Goal: Find contact information: Find contact information

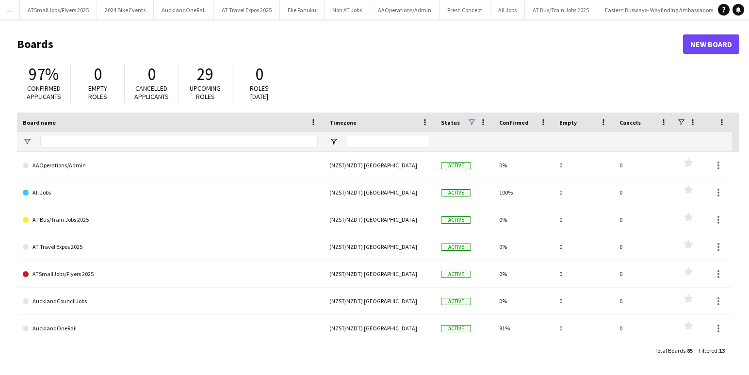
click at [10, 8] on app-icon "Menu" at bounding box center [10, 10] width 8 height 8
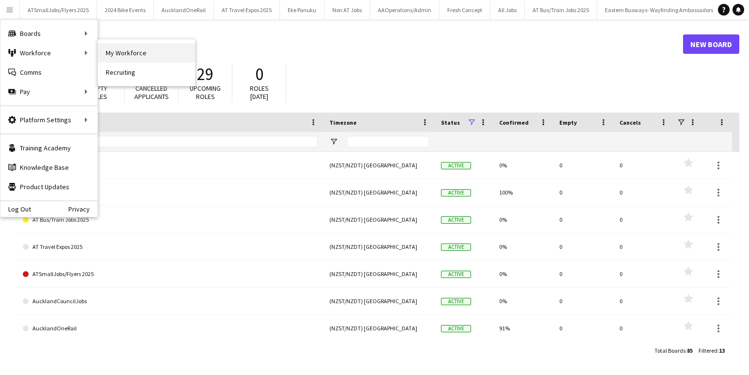
click at [137, 52] on link "My Workforce" at bounding box center [146, 52] width 97 height 19
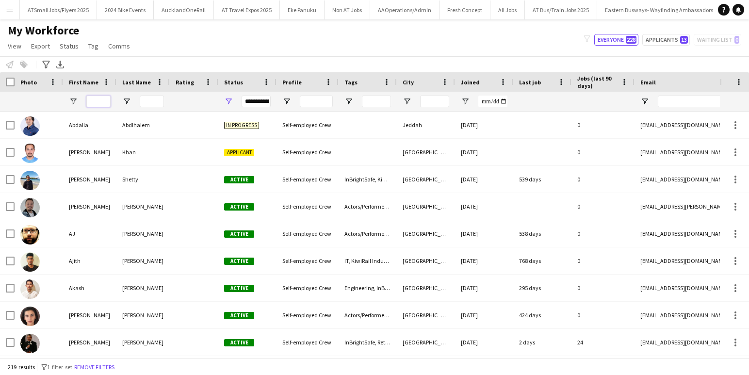
click at [98, 100] on input "First Name Filter Input" at bounding box center [98, 102] width 24 height 12
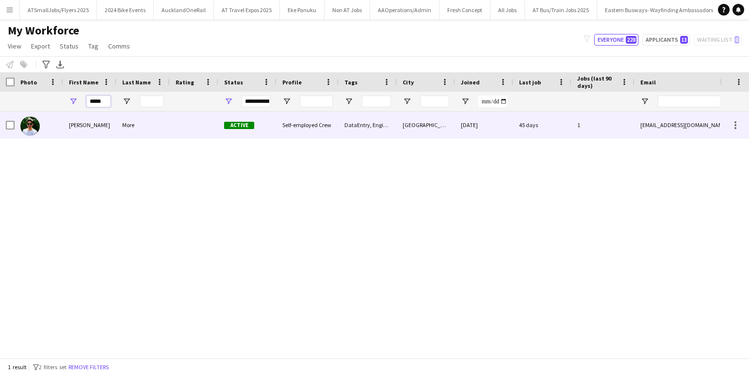
type input "*****"
click at [196, 126] on div at bounding box center [194, 125] width 49 height 27
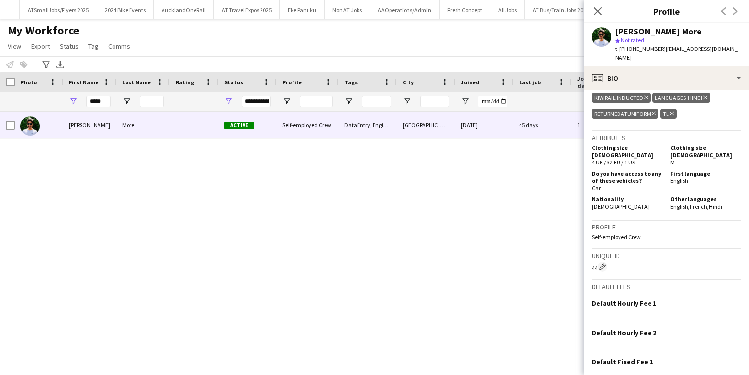
scroll to position [562, 0]
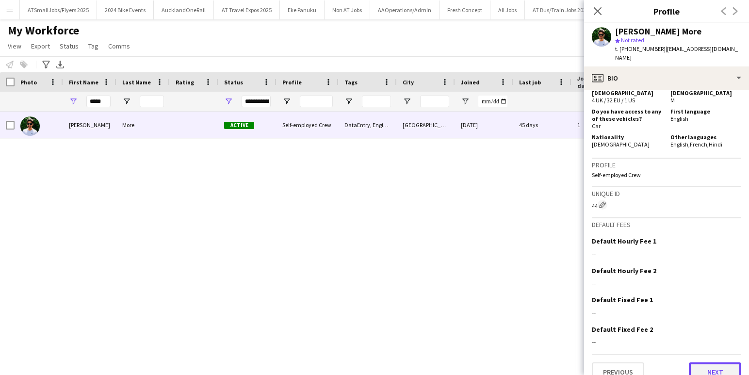
click at [717, 362] on button "Next" at bounding box center [715, 371] width 52 height 19
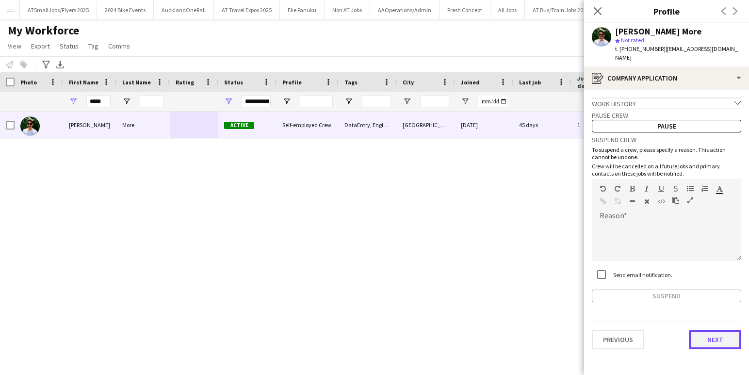
click at [713, 330] on button "Next" at bounding box center [715, 339] width 52 height 19
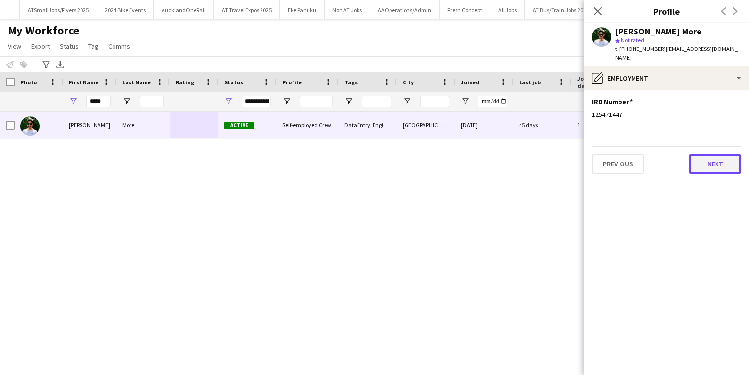
click at [717, 154] on button "Next" at bounding box center [715, 163] width 52 height 19
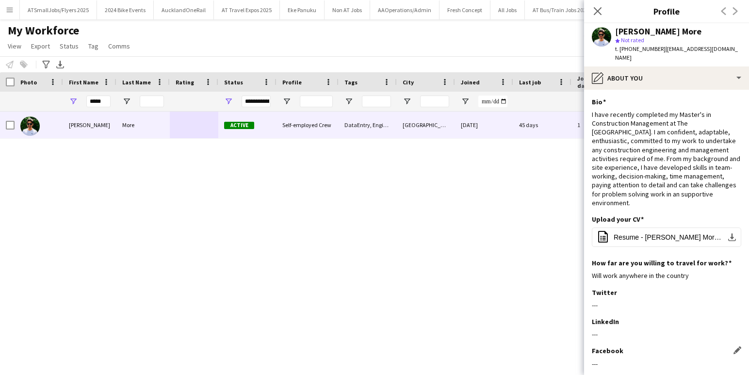
scroll to position [67, 0]
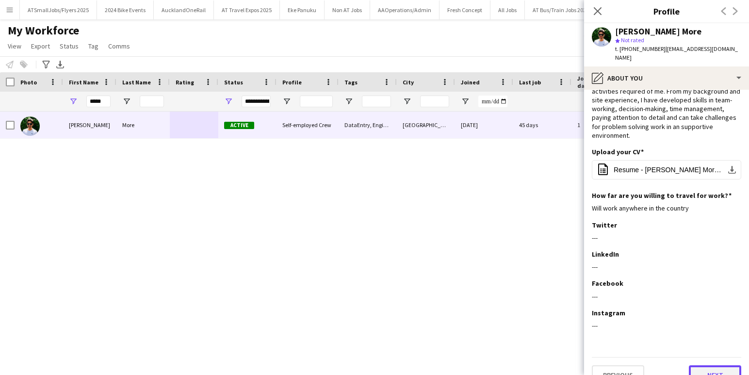
click at [719, 365] on button "Next" at bounding box center [715, 374] width 52 height 19
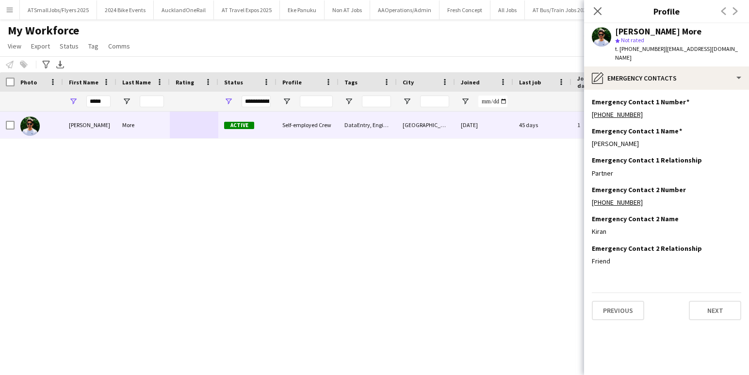
scroll to position [0, 0]
click at [719, 301] on button "Next" at bounding box center [715, 310] width 52 height 19
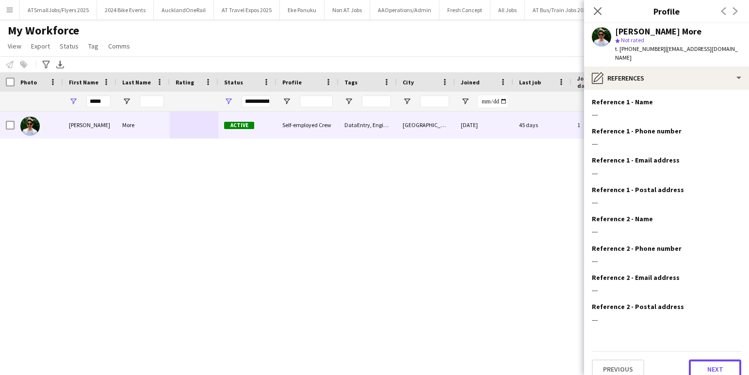
click at [713, 360] on button "Next" at bounding box center [715, 369] width 52 height 19
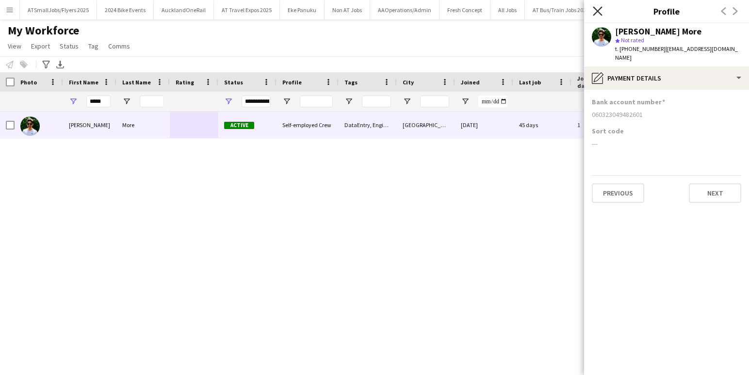
click at [598, 10] on icon at bounding box center [597, 10] width 9 height 9
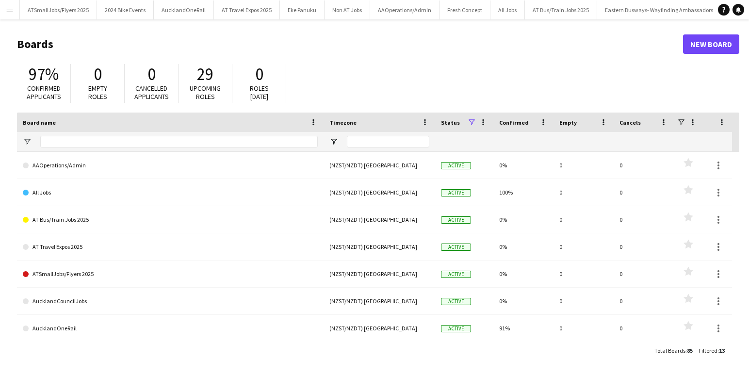
click at [12, 9] on app-icon "Menu" at bounding box center [10, 10] width 8 height 8
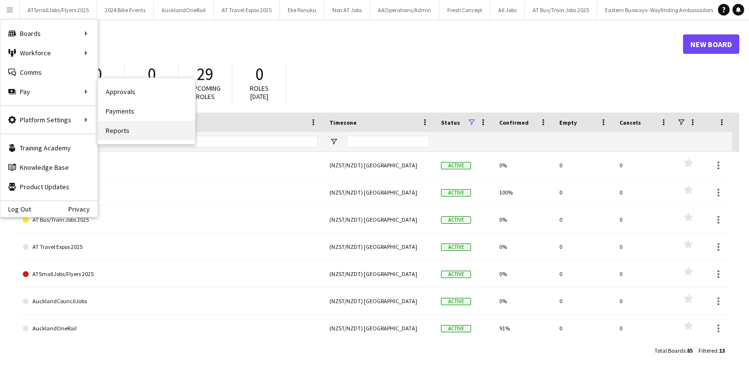
click at [123, 128] on link "Reports" at bounding box center [146, 130] width 97 height 19
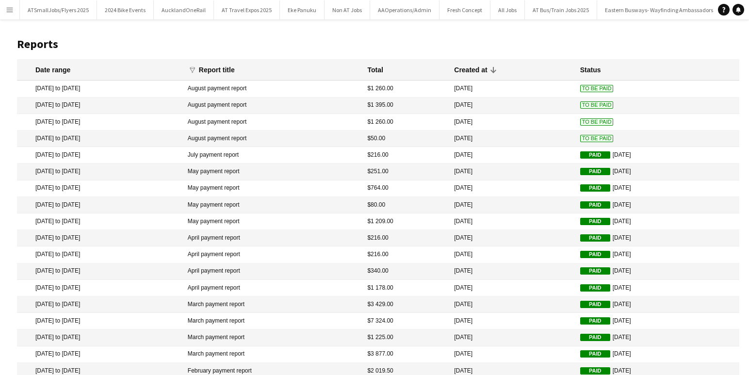
click at [11, 6] on app-icon "Menu" at bounding box center [10, 10] width 8 height 8
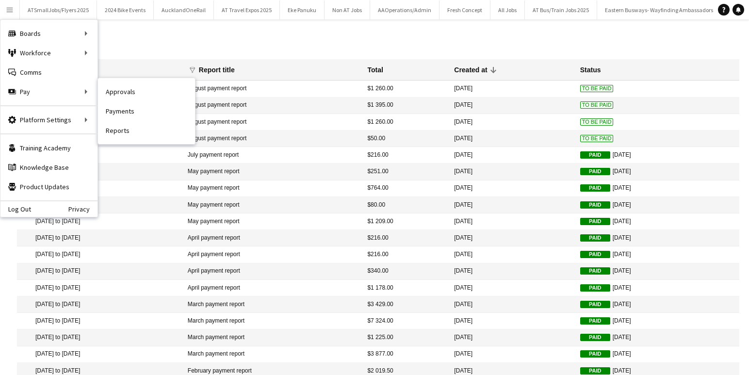
click at [128, 93] on link "Approvals" at bounding box center [146, 91] width 97 height 19
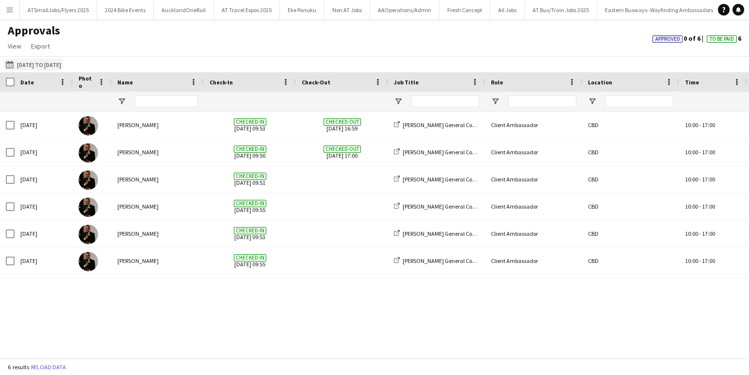
click at [45, 65] on button "[DATE] to [DATE] [DATE] to [DATE]" at bounding box center [33, 65] width 59 height 12
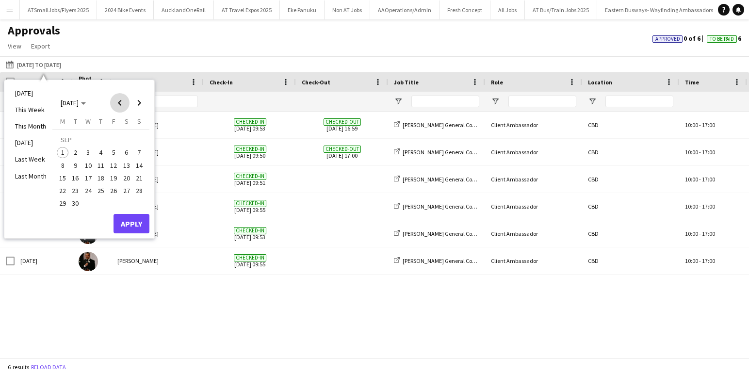
click at [120, 105] on span "Previous month" at bounding box center [119, 102] width 19 height 19
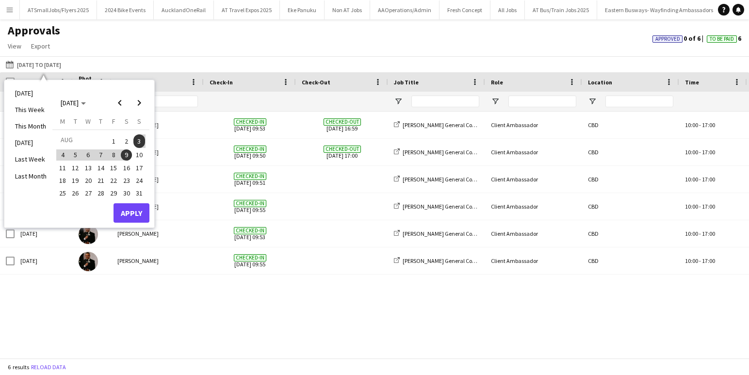
click at [65, 193] on span "25" at bounding box center [63, 193] width 12 height 12
click at [129, 192] on span "30" at bounding box center [127, 193] width 12 height 12
click at [131, 213] on button "Apply" at bounding box center [132, 212] width 36 height 19
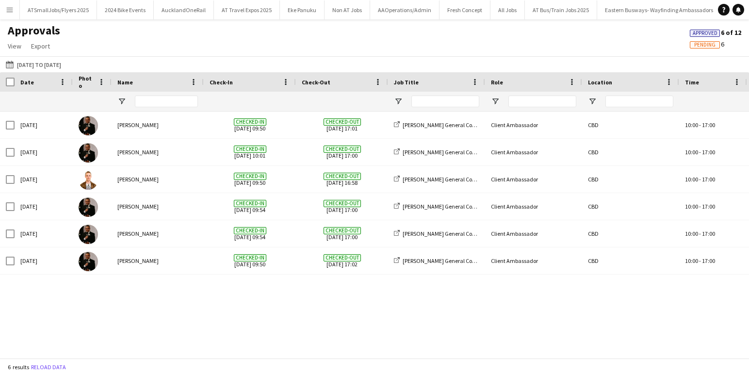
click at [709, 32] on span "Approved" at bounding box center [705, 33] width 25 height 6
click at [41, 46] on span "Export" at bounding box center [40, 46] width 19 height 9
click at [54, 66] on span "Export as XLSX" at bounding box center [56, 67] width 42 height 9
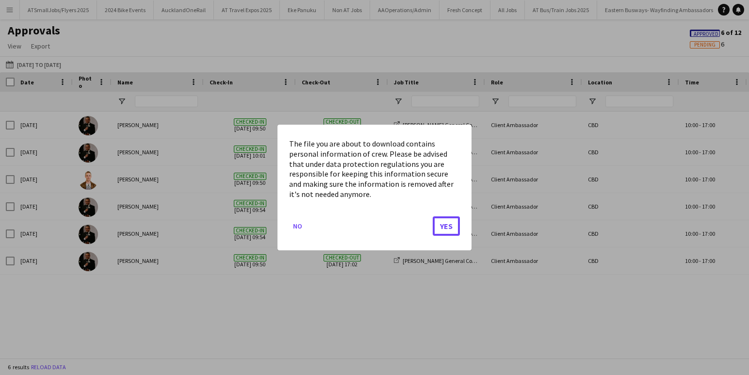
click at [448, 225] on button "Yes" at bounding box center [446, 225] width 27 height 19
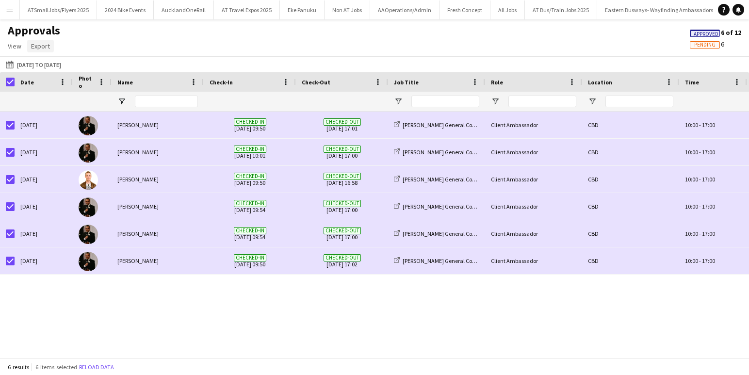
click at [45, 46] on span "Export" at bounding box center [40, 46] width 19 height 9
click at [61, 67] on span "Export as XLSX" at bounding box center [56, 67] width 42 height 9
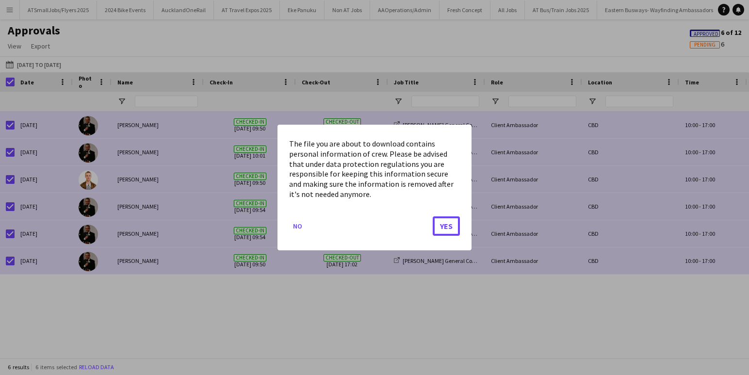
click at [447, 225] on button "Yes" at bounding box center [446, 225] width 27 height 19
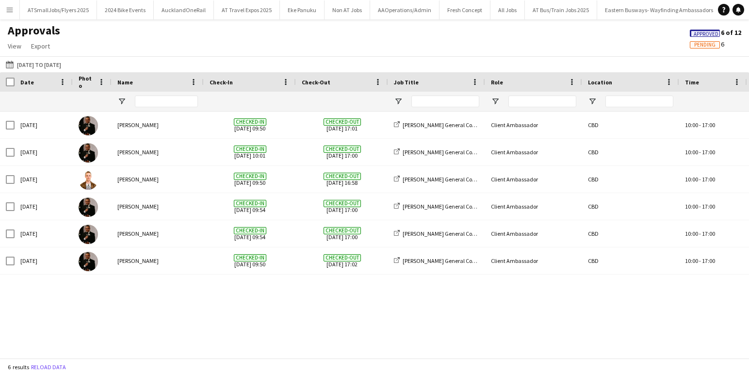
click at [41, 62] on button "[DATE] to [DATE] [DATE] to [DATE]" at bounding box center [33, 65] width 59 height 12
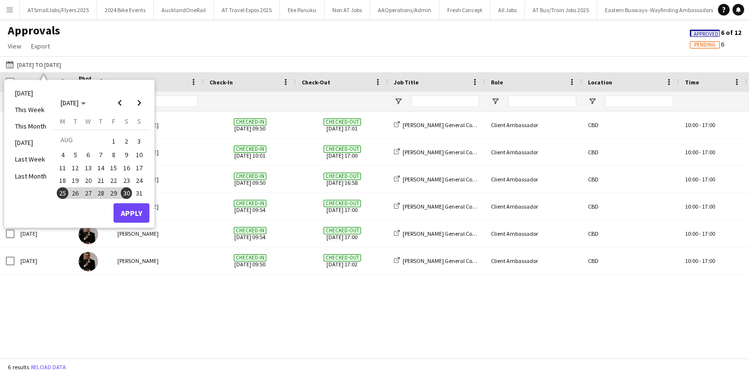
click at [60, 180] on span "18" at bounding box center [63, 181] width 12 height 12
click at [126, 178] on span "23" at bounding box center [127, 181] width 12 height 12
click at [134, 211] on button "Apply" at bounding box center [132, 212] width 36 height 19
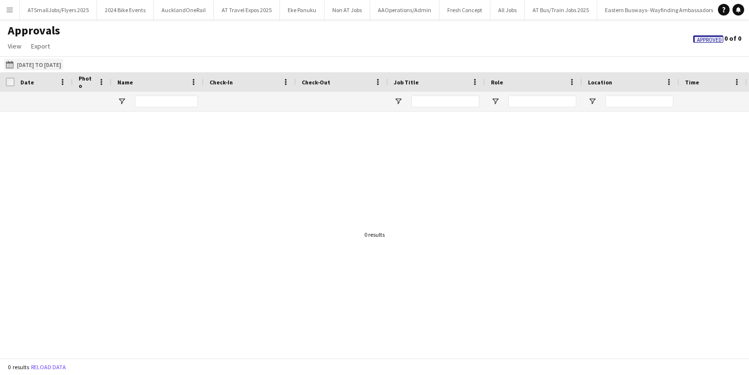
click at [44, 64] on button "[DATE] to [DATE] [DATE] to [DATE]" at bounding box center [33, 65] width 59 height 12
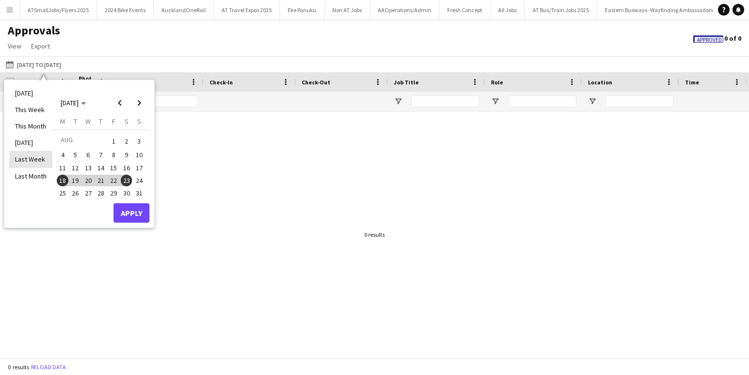
click at [26, 158] on li "Last Week" at bounding box center [30, 159] width 43 height 16
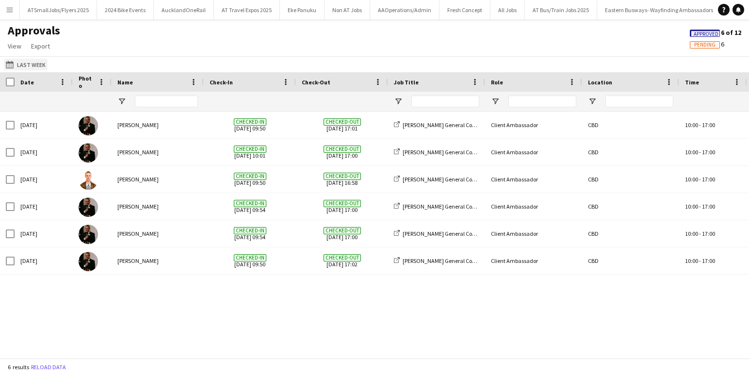
click at [32, 64] on button "[DATE] to [DATE] Last Week" at bounding box center [26, 65] width 44 height 12
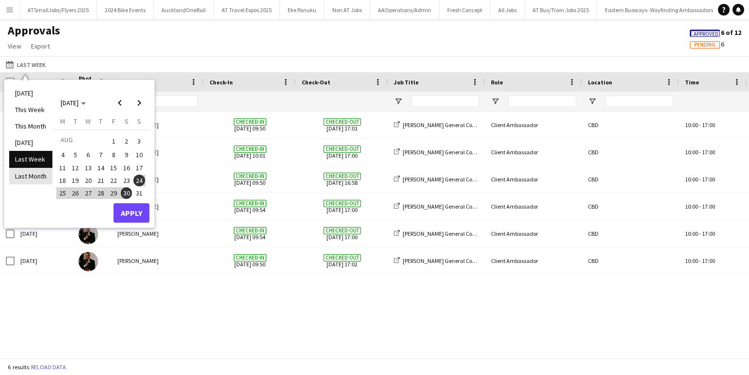
click at [32, 172] on li "Last Month" at bounding box center [30, 176] width 43 height 16
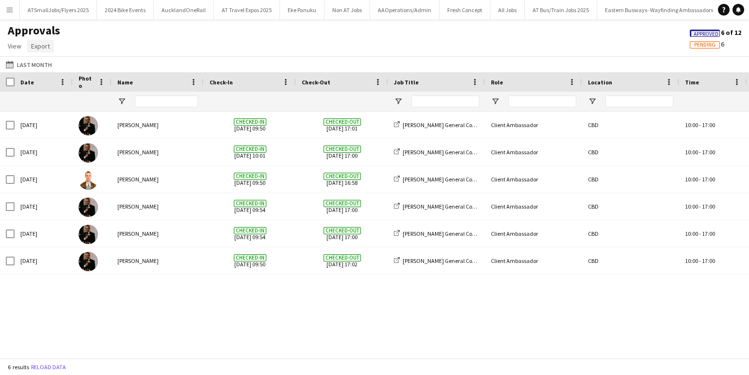
click at [44, 47] on span "Export" at bounding box center [40, 46] width 19 height 9
click at [12, 46] on span "View" at bounding box center [15, 46] width 14 height 9
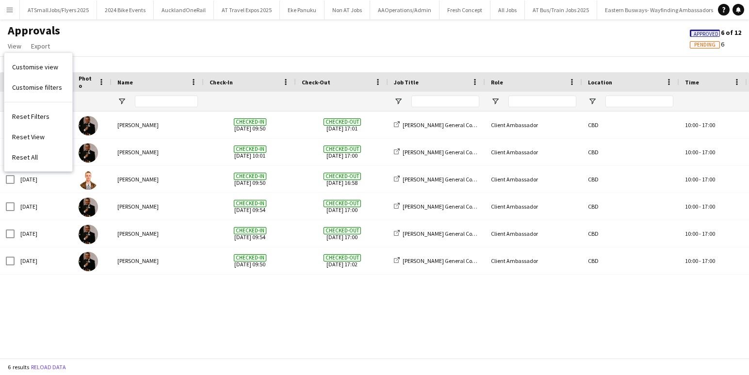
click at [135, 52] on div "Approvals View Customise view Customise filters Reset Filters Reset View Reset …" at bounding box center [374, 39] width 749 height 33
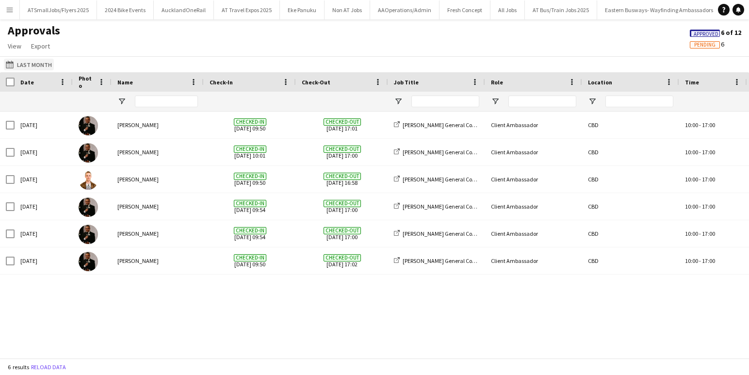
click at [21, 62] on button "[DATE] to [DATE] Last Month" at bounding box center [29, 65] width 50 height 12
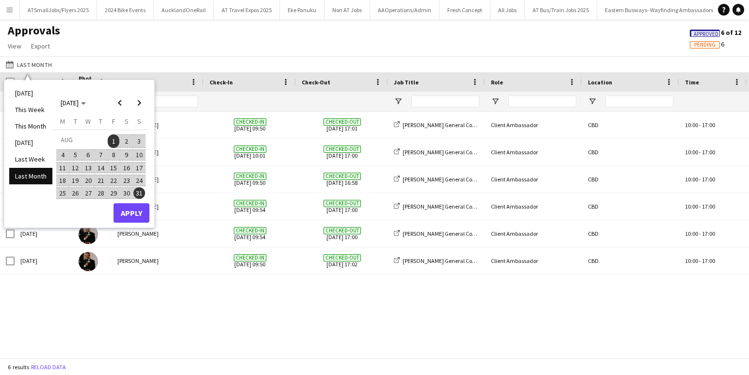
click at [64, 179] on span "18" at bounding box center [63, 181] width 12 height 12
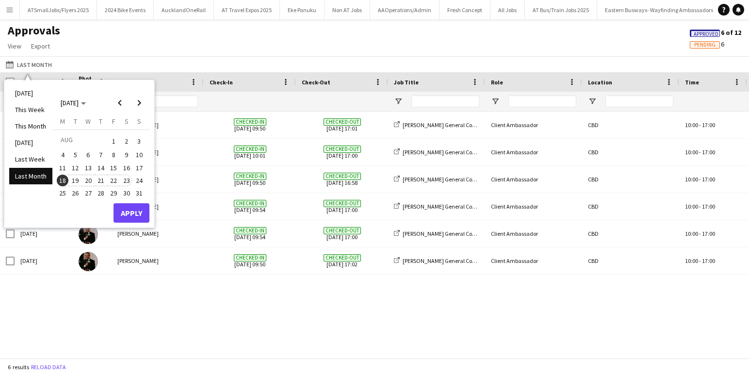
click at [127, 179] on span "23" at bounding box center [127, 181] width 12 height 12
click at [131, 213] on button "Apply" at bounding box center [132, 212] width 36 height 19
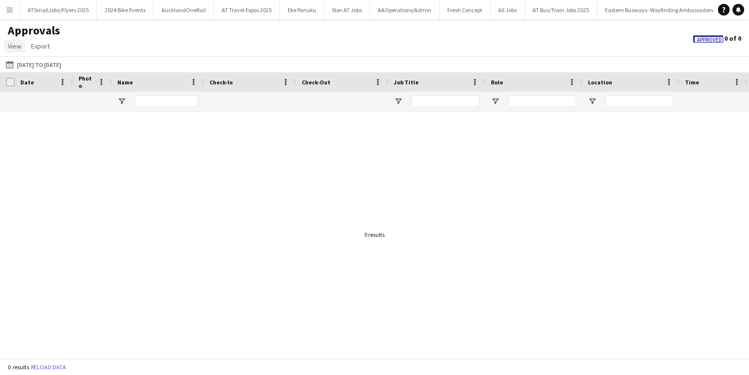
click at [14, 46] on span "View" at bounding box center [15, 46] width 14 height 9
click at [22, 116] on span "Reset Filters" at bounding box center [30, 116] width 37 height 9
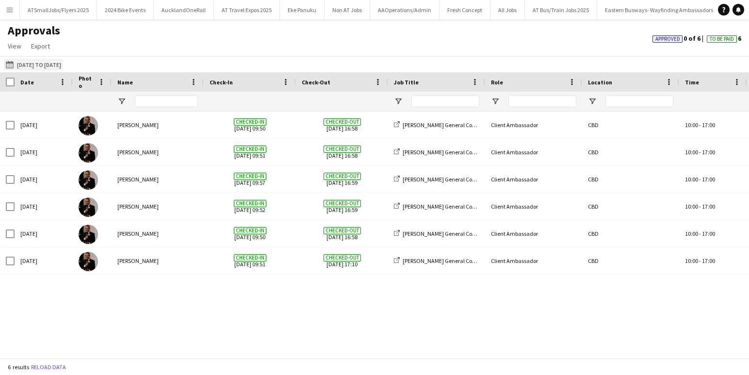
click at [51, 63] on button "[DATE] to [DATE] [DATE] to [DATE]" at bounding box center [33, 65] width 59 height 12
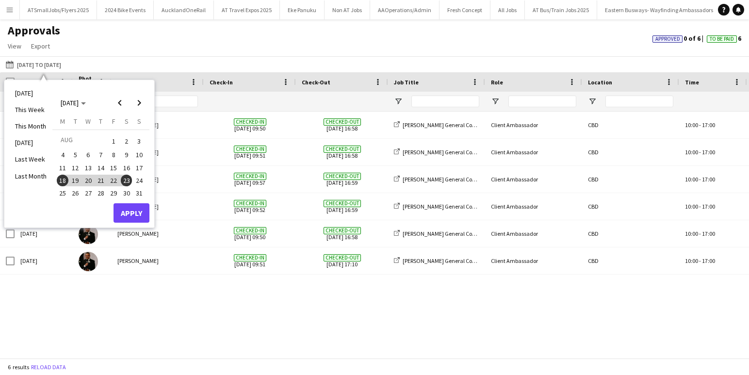
click at [216, 327] on div "[DATE] [PERSON_NAME] Checked-in [DATE] 09:50 Checked-out [DATE] 16:58 [PERSON_N…" at bounding box center [374, 235] width 749 height 246
click at [131, 213] on button "Apply" at bounding box center [132, 212] width 36 height 19
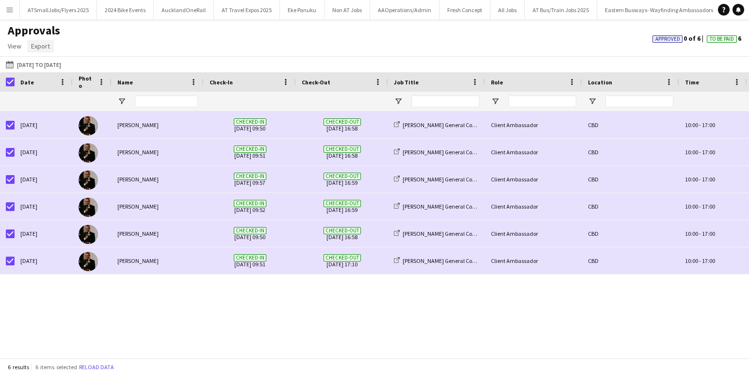
click at [43, 46] on span "Export" at bounding box center [40, 46] width 19 height 9
click at [60, 67] on span "Export as XLSX" at bounding box center [56, 67] width 42 height 9
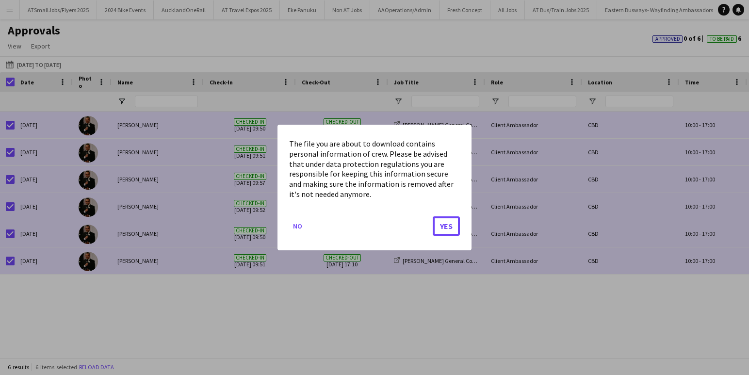
click at [446, 224] on button "Yes" at bounding box center [446, 225] width 27 height 19
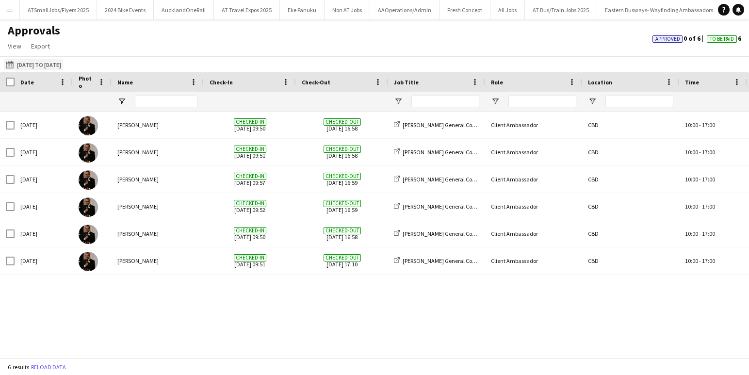
click at [37, 62] on button "[DATE] to [DATE] [DATE] to [DATE]" at bounding box center [33, 65] width 59 height 12
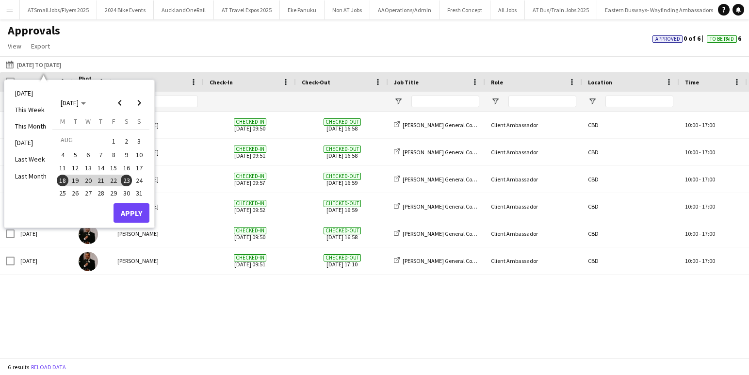
click at [60, 164] on span "11" at bounding box center [63, 168] width 12 height 12
click at [129, 166] on span "16" at bounding box center [127, 168] width 12 height 12
click at [132, 212] on button "Apply" at bounding box center [132, 212] width 36 height 19
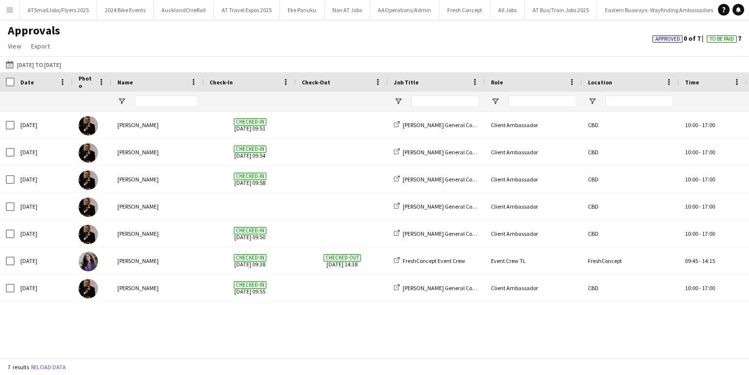
scroll to position [0, 4]
click at [10, 8] on app-icon "Menu" at bounding box center [10, 10] width 8 height 8
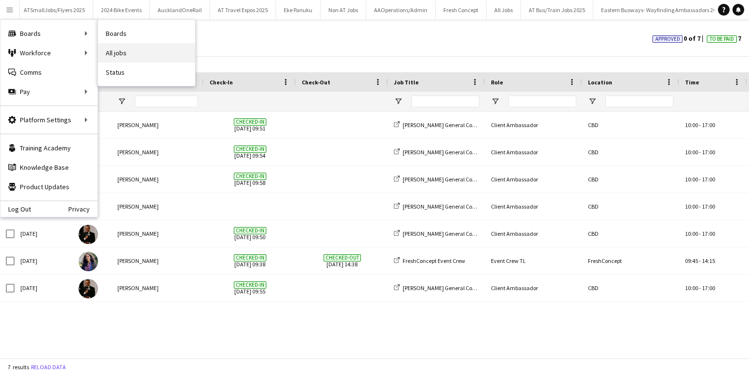
click at [124, 50] on link "All jobs" at bounding box center [146, 52] width 97 height 19
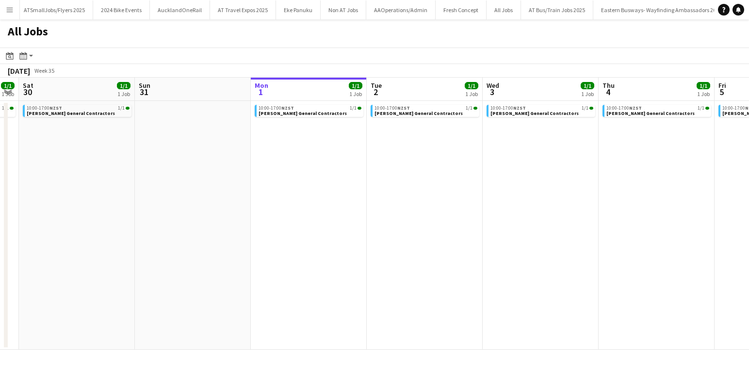
scroll to position [0, 340]
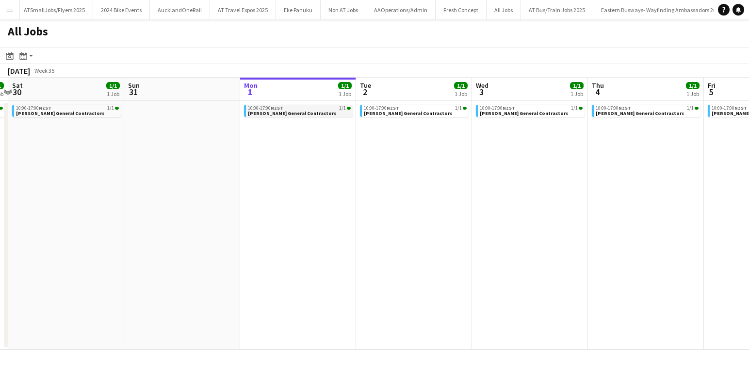
click at [299, 107] on div "10:00-17:00 NZST 1/1" at bounding box center [299, 108] width 103 height 5
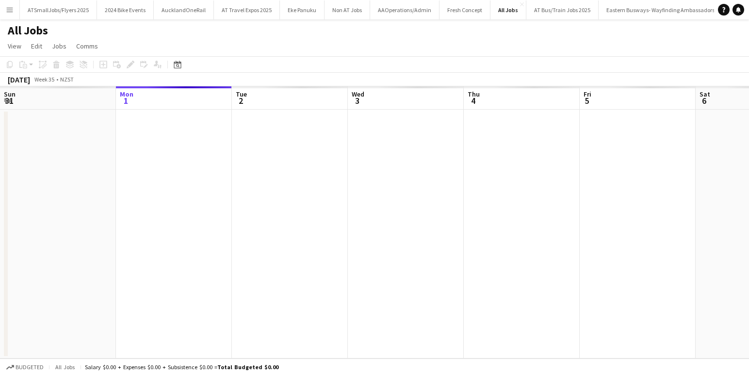
scroll to position [0, 334]
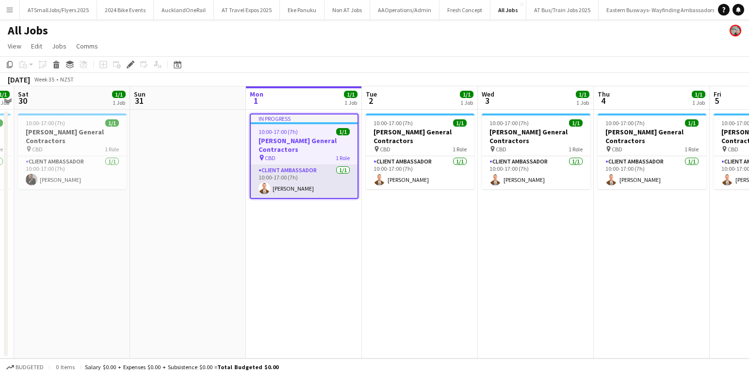
click at [266, 187] on app-user-avatar at bounding box center [265, 188] width 12 height 12
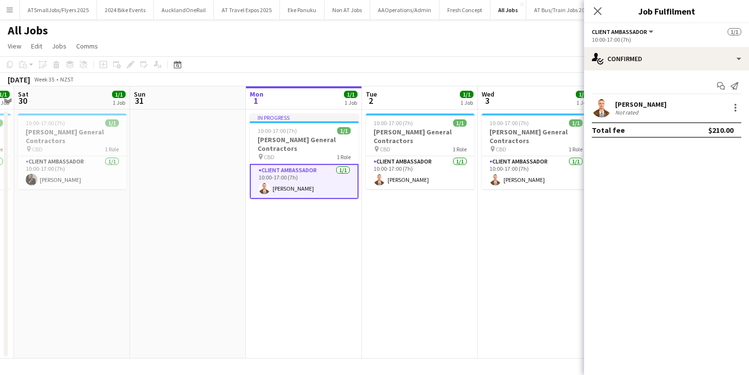
scroll to position [0, 333]
click at [601, 106] on app-user-avatar at bounding box center [601, 107] width 19 height 19
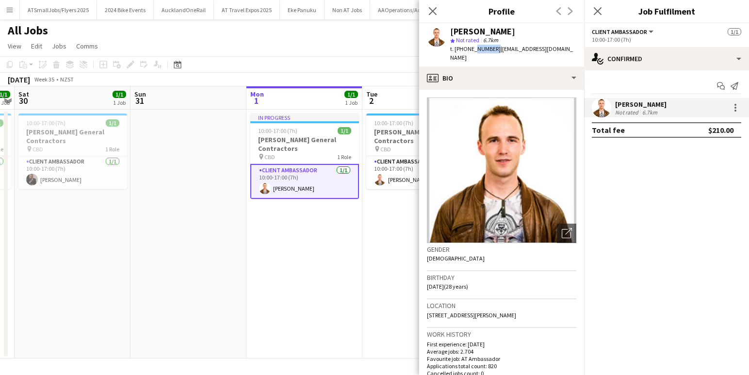
drag, startPoint x: 490, startPoint y: 48, endPoint x: 473, endPoint y: 49, distance: 17.0
click at [473, 49] on span "t. +640211175313" at bounding box center [475, 48] width 50 height 7
drag, startPoint x: 473, startPoint y: 49, endPoint x: 498, endPoint y: 55, distance: 25.4
click at [469, 49] on span "t. +640211175313" at bounding box center [475, 48] width 50 height 7
click at [493, 48] on span "t. +640211175313" at bounding box center [475, 48] width 50 height 7
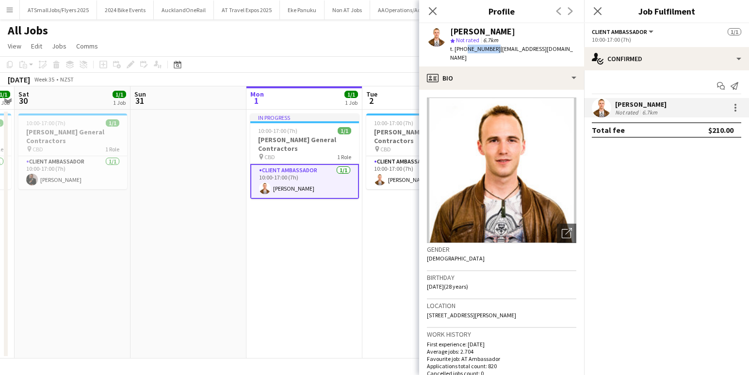
drag, startPoint x: 492, startPoint y: 48, endPoint x: 464, endPoint y: 49, distance: 28.2
click at [464, 49] on span "t. +640211175313" at bounding box center [475, 48] width 50 height 7
copy span "0211175313"
drag, startPoint x: 433, startPoint y: 8, endPoint x: 474, endPoint y: 6, distance: 40.8
click at [433, 8] on icon "Close pop-in" at bounding box center [433, 11] width 8 height 8
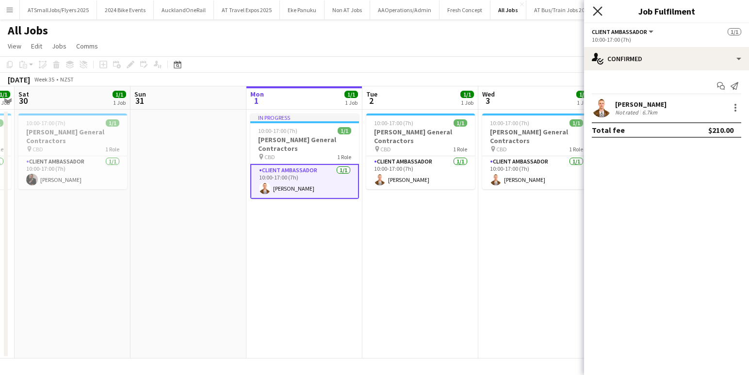
click at [597, 9] on icon "Close pop-in" at bounding box center [597, 10] width 9 height 9
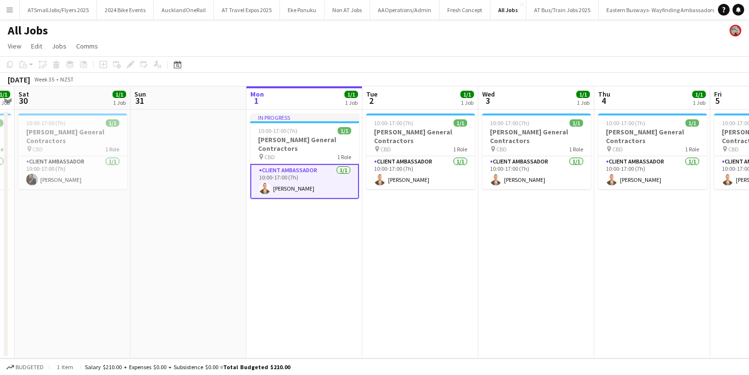
drag, startPoint x: 189, startPoint y: 204, endPoint x: 186, endPoint y: 180, distance: 23.9
click at [186, 204] on app-calendar-viewport "Wed 27 1/1 1 Job Thu 28 1/1 1 Job Fri 29 1/1 1 Job Sat 30 1/1 1 Job Sun 31 Mon …" at bounding box center [374, 222] width 749 height 272
